Goal: Navigation & Orientation: Find specific page/section

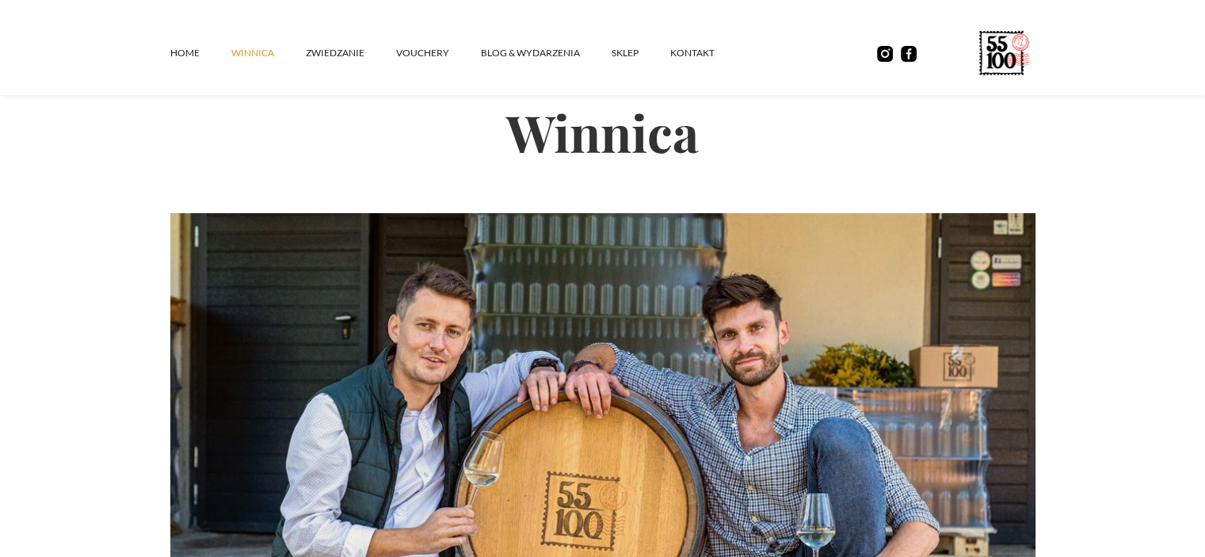
scroll to position [29, 0]
click at [396, 47] on link "vouchery" at bounding box center [438, 53] width 85 height 48
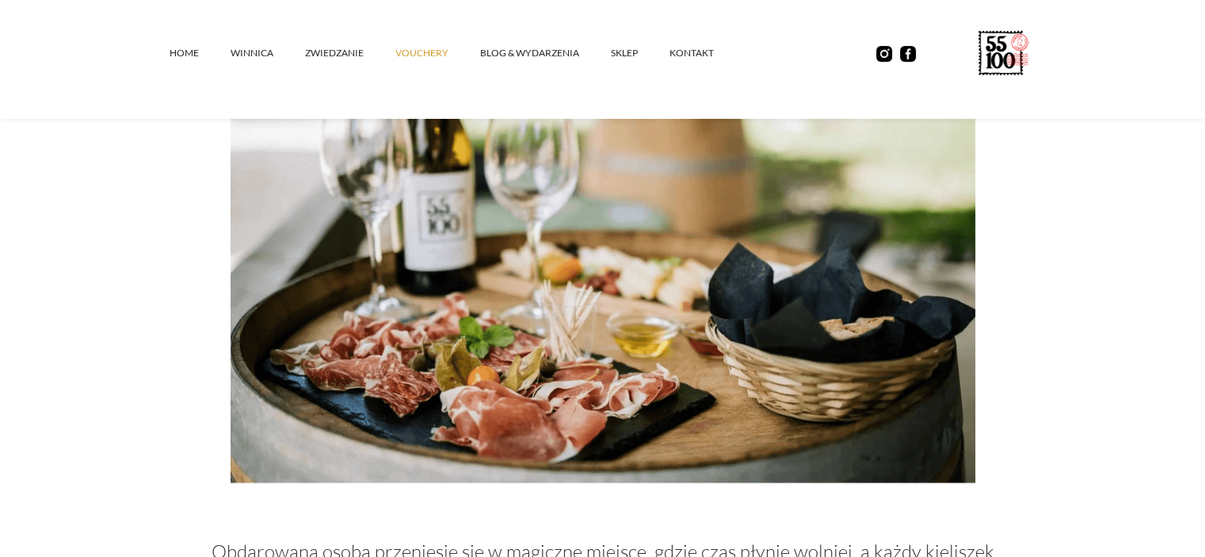
scroll to position [383, 0]
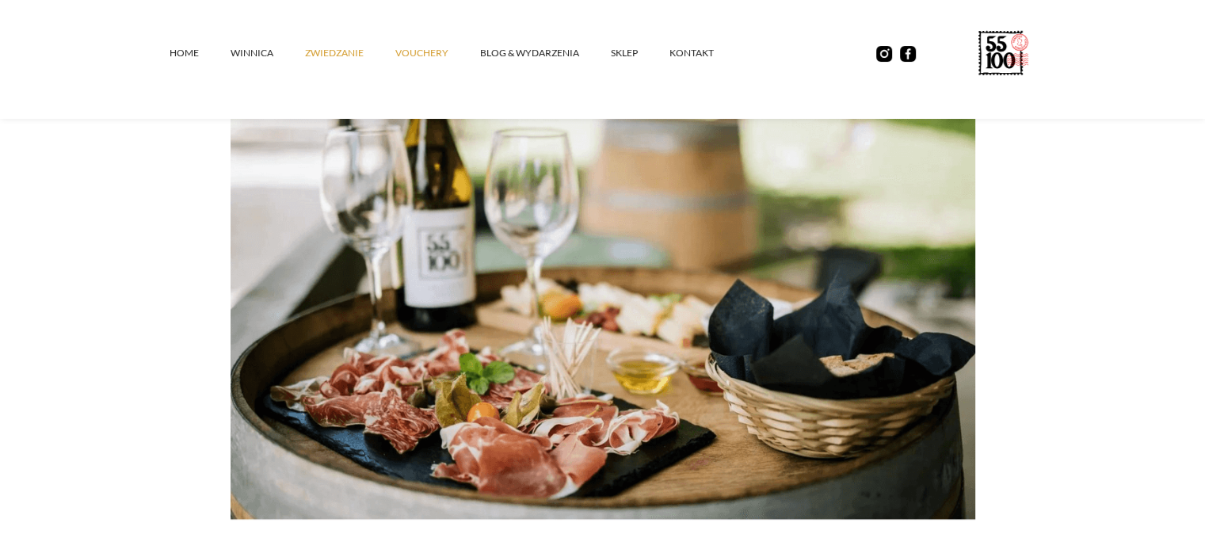
click at [344, 47] on link "ZWIEDZANIE" at bounding box center [350, 53] width 90 height 48
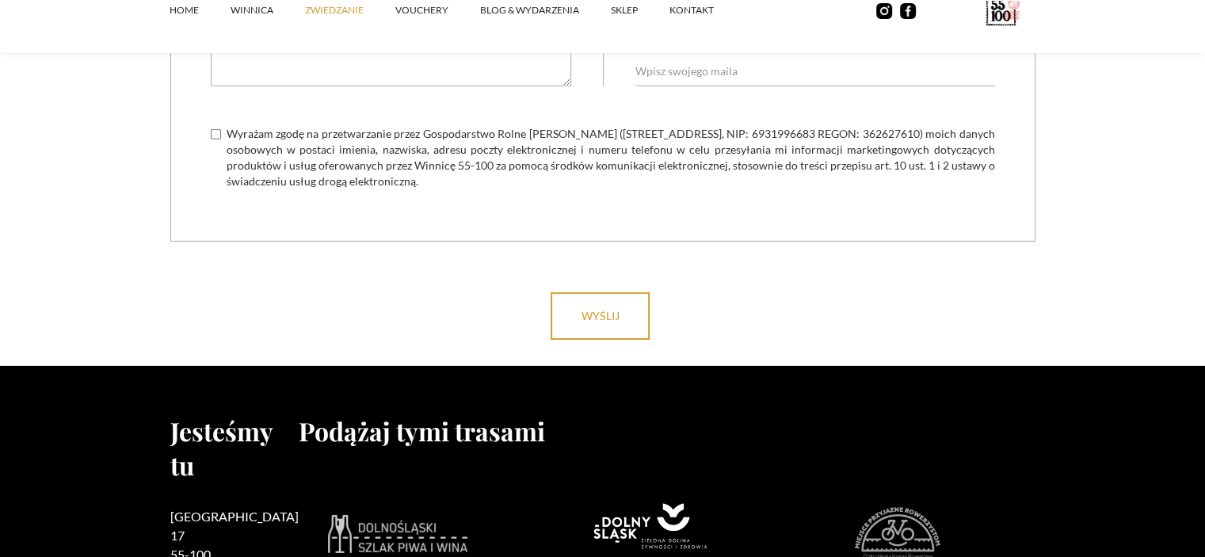
scroll to position [4910, 0]
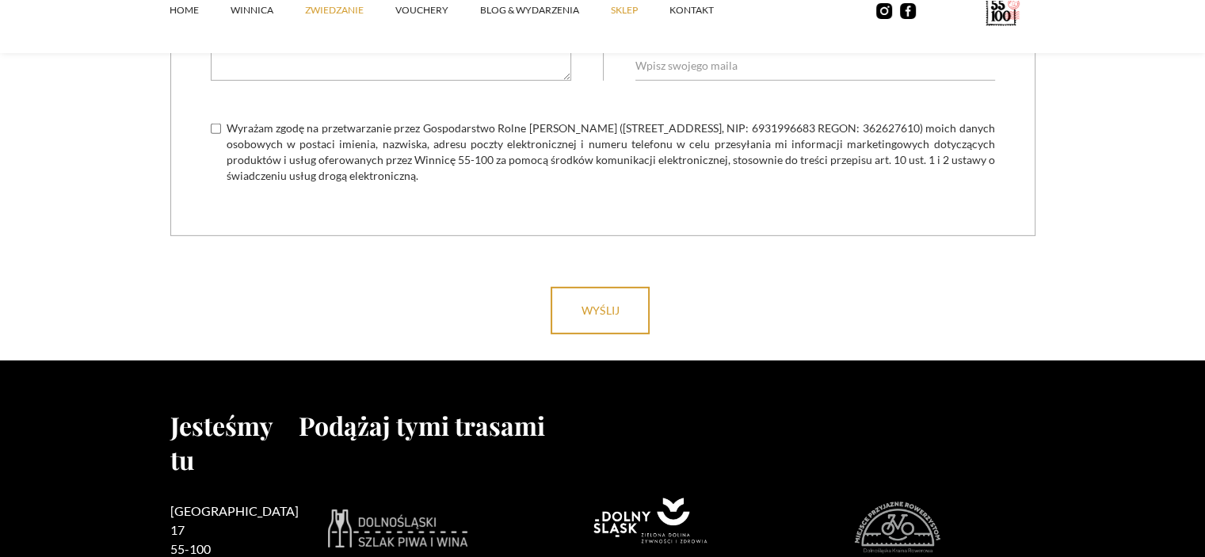
click at [627, 15] on link "SKLEP" at bounding box center [640, 11] width 59 height 48
